Goal: Navigation & Orientation: Find specific page/section

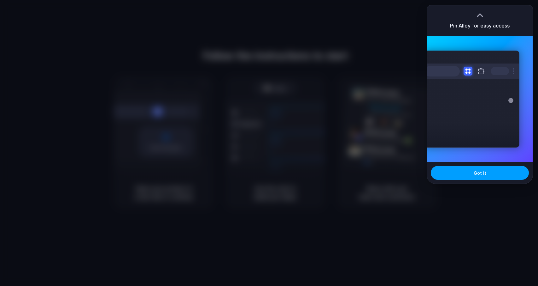
click at [467, 172] on button "Got it" at bounding box center [480, 173] width 98 height 14
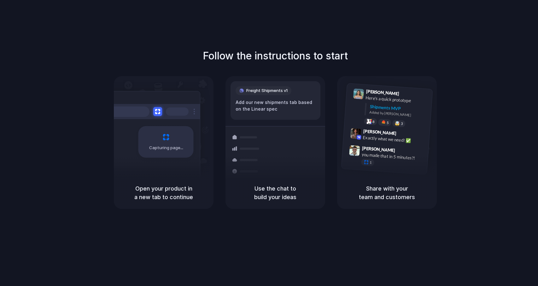
click at [169, 137] on div "Capturing page" at bounding box center [166, 142] width 55 height 32
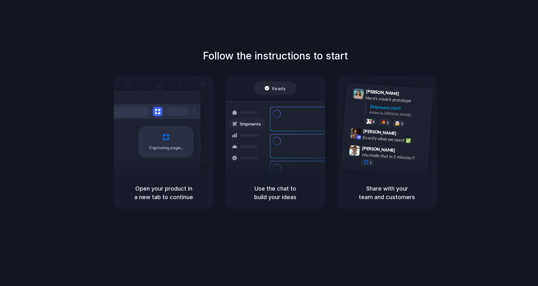
click at [201, 159] on div "Capturing page" at bounding box center [164, 126] width 100 height 100
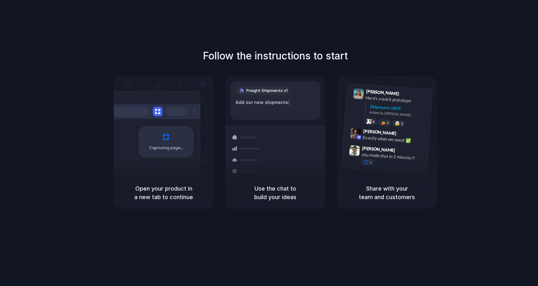
click at [157, 149] on span "Capturing page" at bounding box center [166, 147] width 35 height 6
click at [151, 190] on h5 "Open your product in a new tab to continue" at bounding box center [163, 192] width 85 height 17
click at [155, 146] on span "Capturing page" at bounding box center [166, 147] width 35 height 6
click at [163, 139] on div "Capturing page" at bounding box center [166, 142] width 55 height 32
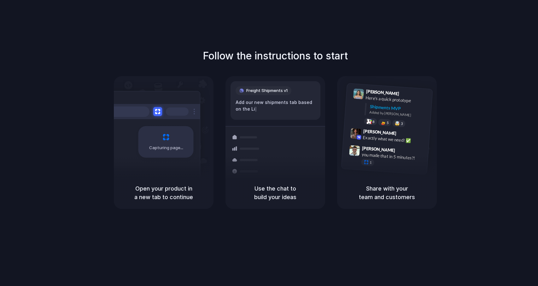
click at [163, 139] on div "Capturing page" at bounding box center [166, 142] width 55 height 32
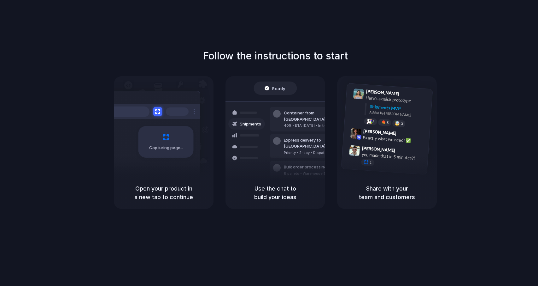
click at [489, 7] on div "Follow the instructions to start Capturing page Open your product in a new tab …" at bounding box center [275, 149] width 551 height 298
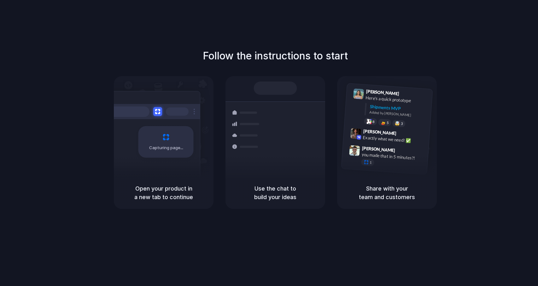
click at [269, 143] on div at bounding box center [269, 143] width 0 height 0
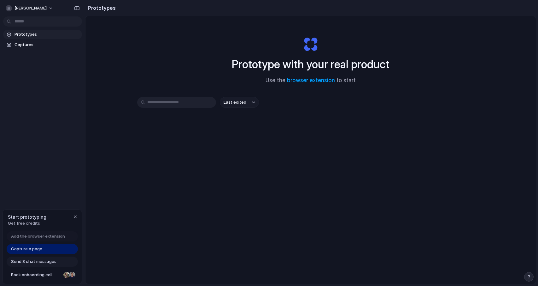
click at [37, 248] on span "Capture a page" at bounding box center [26, 248] width 31 height 6
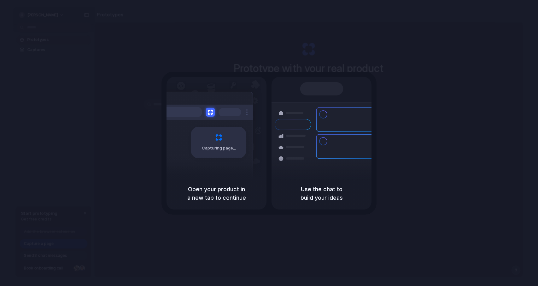
click at [207, 154] on div "Capturing page" at bounding box center [218, 143] width 55 height 32
click at [211, 118] on div at bounding box center [205, 111] width 95 height 15
click at [211, 110] on button at bounding box center [210, 111] width 9 height 9
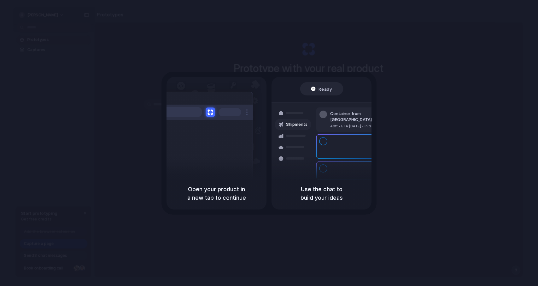
click at [211, 110] on button at bounding box center [210, 111] width 9 height 9
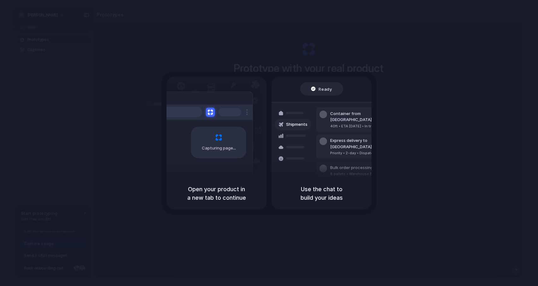
click at [216, 115] on div at bounding box center [205, 111] width 95 height 15
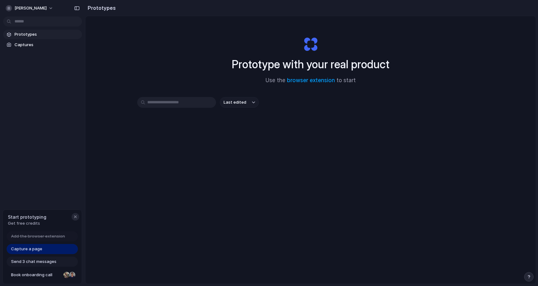
click at [75, 215] on div "button" at bounding box center [75, 216] width 5 height 5
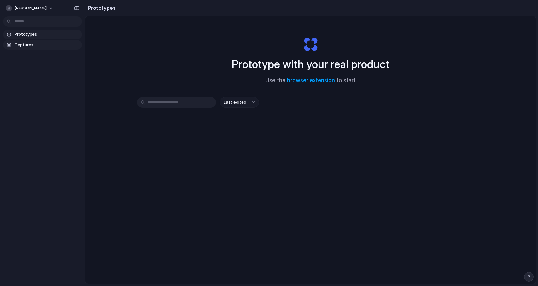
click at [60, 43] on span "Captures" at bounding box center [47, 45] width 65 height 6
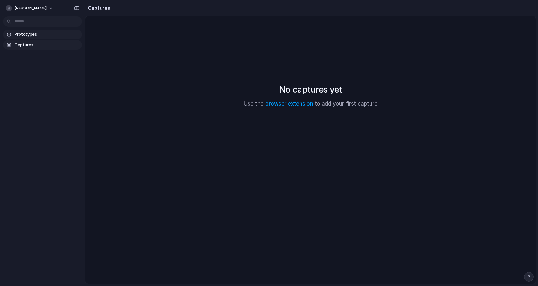
click at [59, 36] on span "Prototypes" at bounding box center [47, 34] width 65 height 6
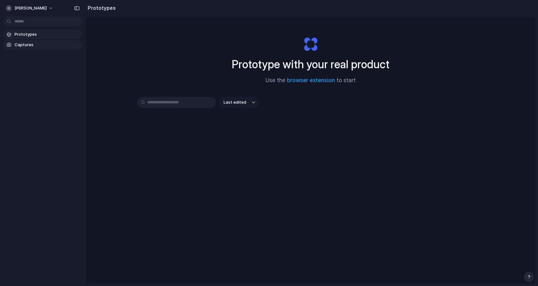
click at [62, 47] on span "Captures" at bounding box center [47, 45] width 65 height 6
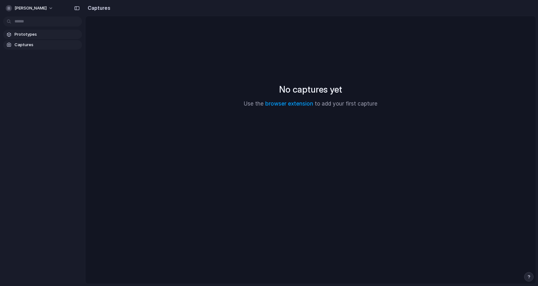
click at [62, 35] on span "Prototypes" at bounding box center [47, 34] width 65 height 6
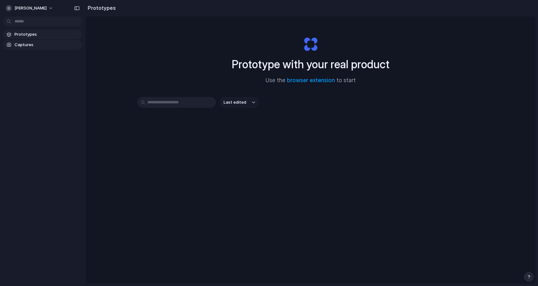
click at [34, 48] on link "Captures" at bounding box center [42, 44] width 79 height 9
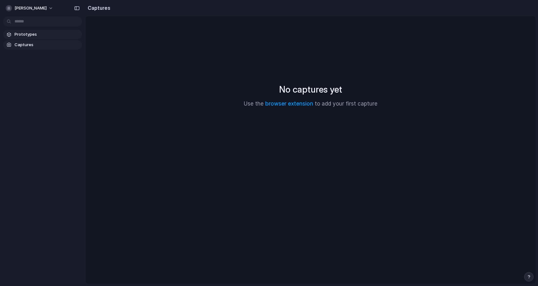
click at [36, 36] on span "Prototypes" at bounding box center [47, 34] width 65 height 6
